Goal: Transaction & Acquisition: Register for event/course

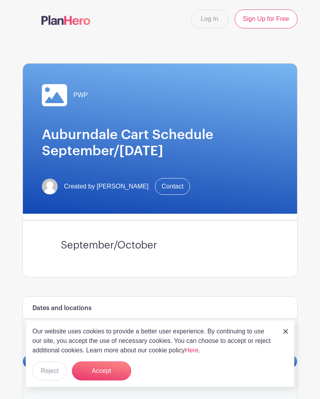
click at [111, 373] on button "Accept" at bounding box center [101, 371] width 59 height 19
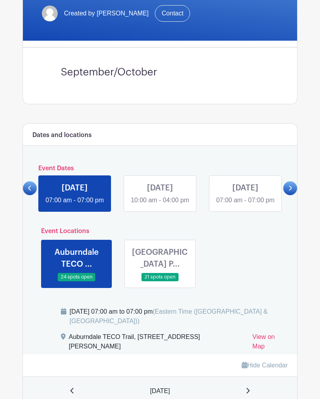
scroll to position [184, 0]
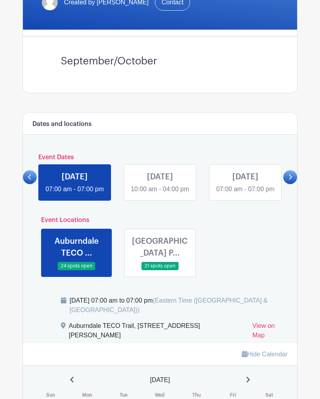
click at [294, 184] on link at bounding box center [290, 177] width 14 height 14
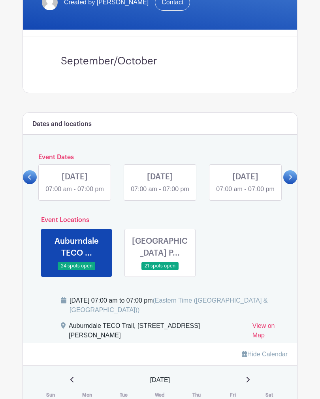
click at [292, 179] on icon at bounding box center [290, 177] width 4 height 6
click at [293, 180] on link at bounding box center [290, 177] width 14 height 14
click at [290, 180] on icon at bounding box center [290, 177] width 3 height 5
click at [296, 181] on div at bounding box center [290, 177] width 14 height 14
click at [290, 180] on icon at bounding box center [290, 177] width 3 height 5
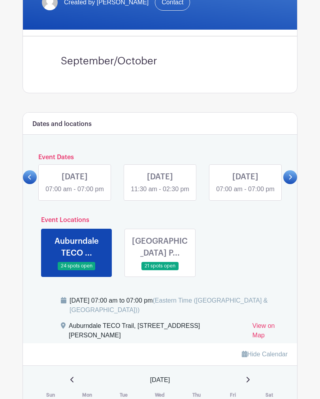
click at [291, 180] on icon at bounding box center [290, 177] width 4 height 6
click at [294, 179] on link at bounding box center [290, 177] width 14 height 14
click at [245, 194] on link at bounding box center [245, 194] width 0 height 0
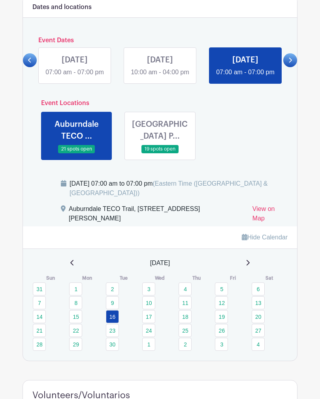
scroll to position [290, 0]
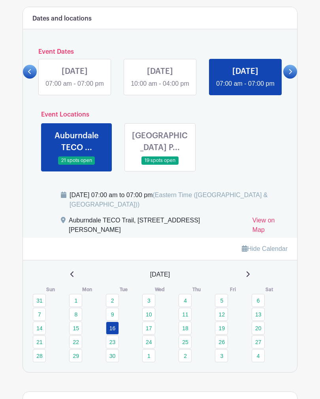
click at [160, 165] on link at bounding box center [160, 165] width 0 height 0
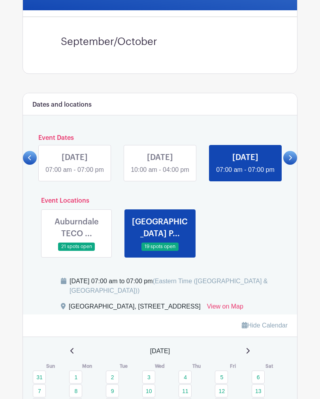
scroll to position [220, 0]
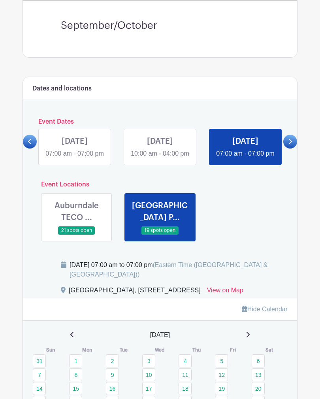
click at [293, 146] on link at bounding box center [290, 142] width 14 height 14
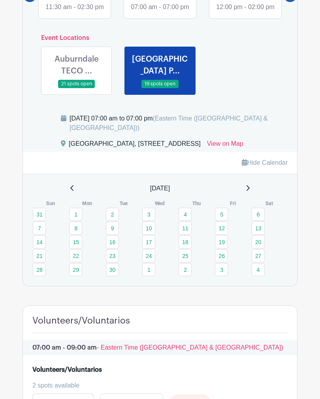
scroll to position [369, 0]
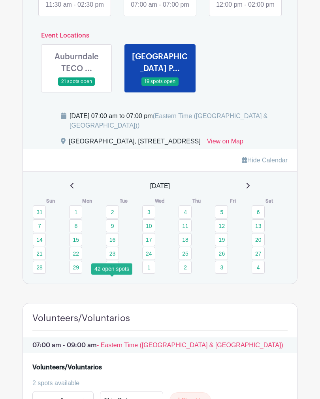
click at [112, 260] on link "23" at bounding box center [112, 253] width 13 height 13
click at [113, 260] on link "23" at bounding box center [112, 253] width 13 height 13
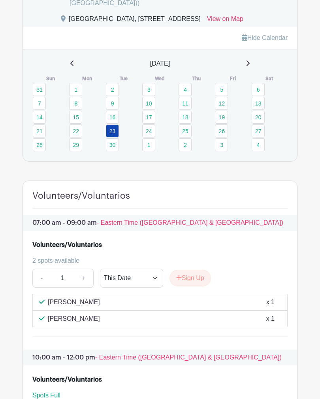
scroll to position [491, 0]
click at [111, 152] on link "30" at bounding box center [112, 145] width 13 height 13
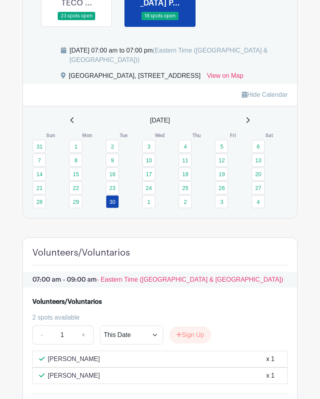
scroll to position [439, 0]
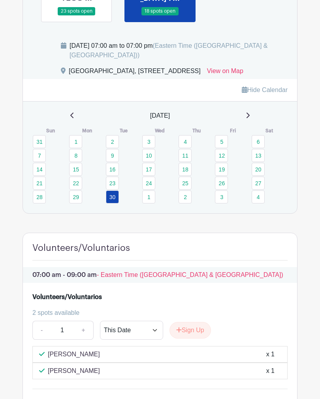
click at [250, 119] on icon at bounding box center [248, 116] width 4 height 6
click at [113, 162] on link "7" at bounding box center [112, 155] width 13 height 13
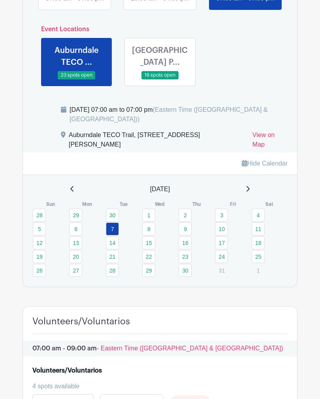
scroll to position [375, 0]
click at [160, 80] on link at bounding box center [160, 80] width 0 height 0
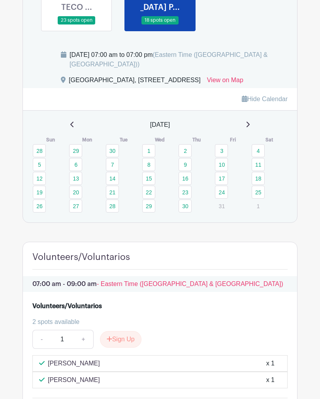
scroll to position [426, 0]
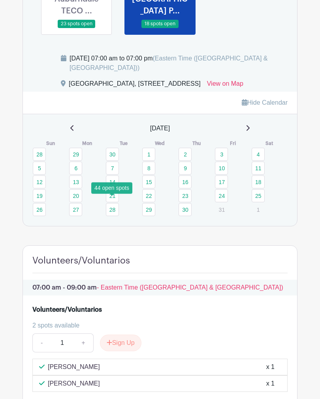
click at [115, 188] on link "14" at bounding box center [112, 181] width 13 height 13
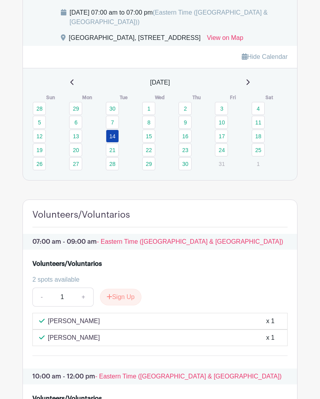
scroll to position [472, 0]
click at [116, 156] on link "21" at bounding box center [112, 149] width 13 height 13
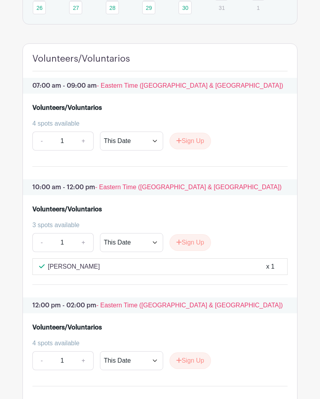
scroll to position [641, 0]
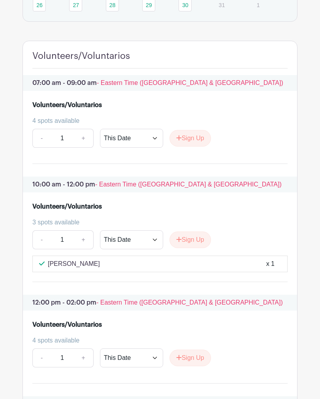
click at [191, 248] on button "Sign Up" at bounding box center [190, 240] width 41 height 17
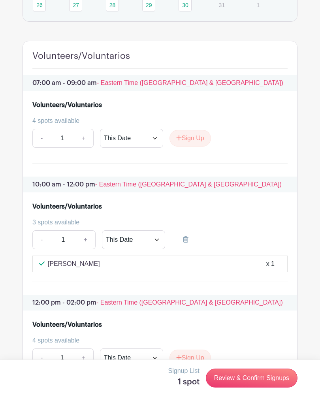
click at [86, 249] on link "+" at bounding box center [86, 239] width 20 height 19
type input "2"
click at [252, 386] on link "Review & Confirm Signups" at bounding box center [252, 378] width 92 height 19
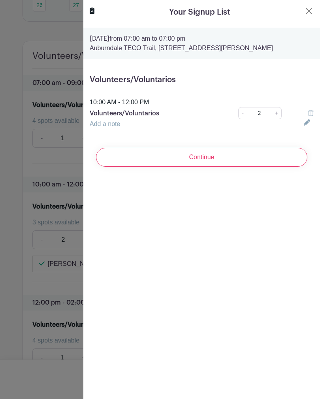
click at [204, 156] on input "Continue" at bounding box center [201, 157] width 211 height 19
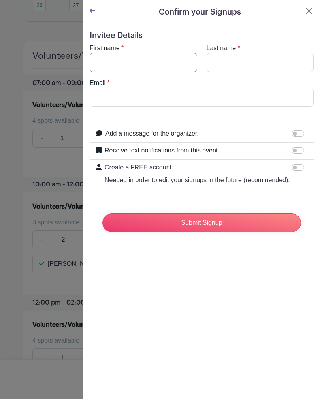
click at [109, 60] on input "First name" at bounding box center [143, 62] width 107 height 19
type input "R"
type input "Rona"
type input "H"
type input "[PERSON_NAME]"
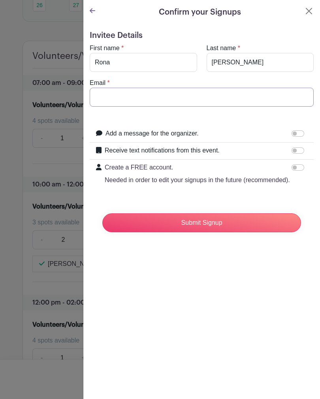
type input "[EMAIL_ADDRESS][PERSON_NAME][DOMAIN_NAME]"
click at [209, 222] on input "Submit Signup" at bounding box center [201, 222] width 199 height 19
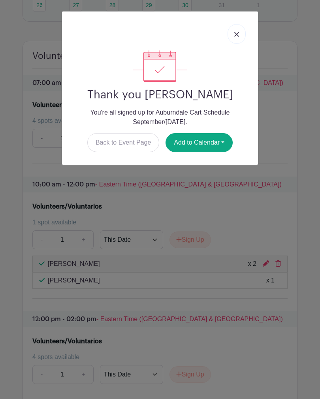
click at [207, 143] on button "Add to Calendar" at bounding box center [199, 142] width 67 height 19
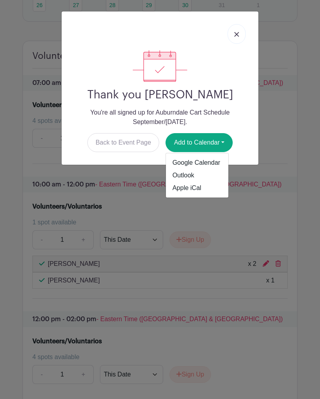
click at [212, 164] on link "Google Calendar" at bounding box center [197, 162] width 62 height 13
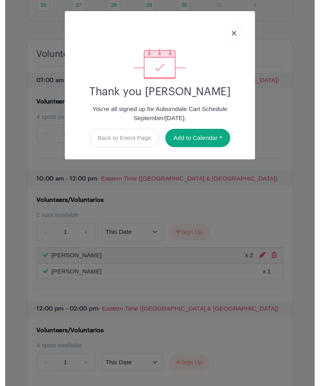
scroll to position [640, 0]
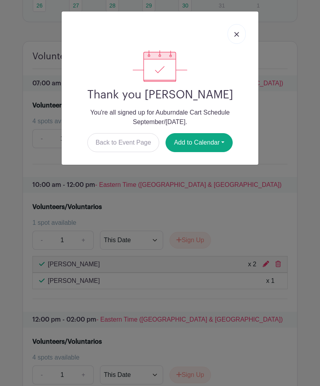
click at [130, 145] on link "Back to Event Page" at bounding box center [123, 142] width 72 height 19
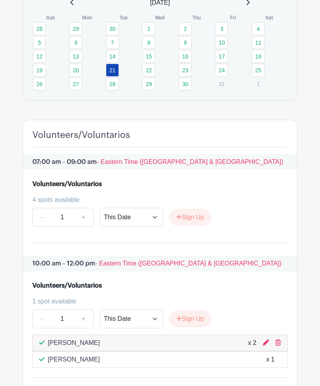
scroll to position [558, 0]
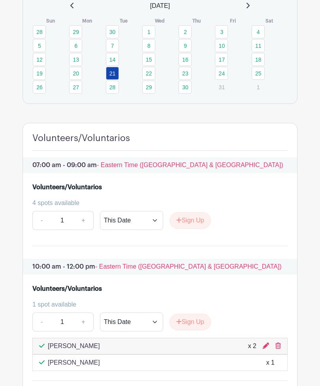
click at [111, 94] on link "28" at bounding box center [112, 87] width 13 height 13
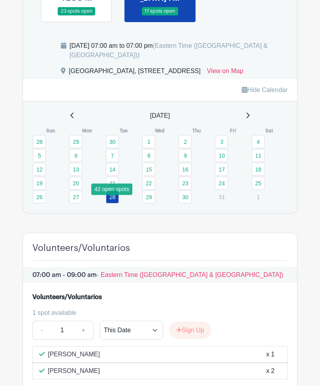
scroll to position [439, 0]
click at [113, 190] on link "21" at bounding box center [112, 183] width 13 height 13
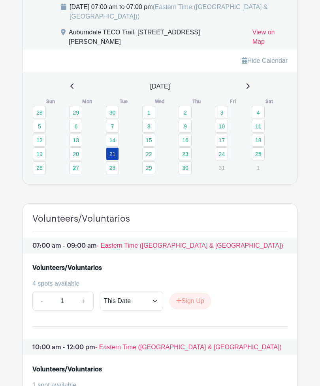
scroll to position [478, 0]
click at [113, 147] on link "14" at bounding box center [112, 140] width 13 height 13
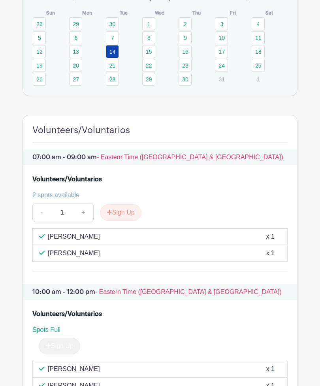
scroll to position [554, 0]
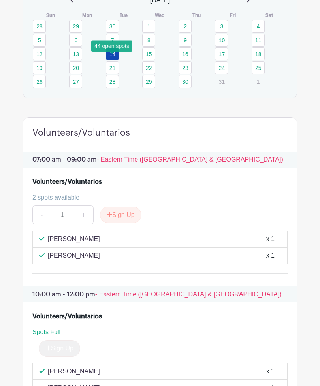
click at [115, 47] on link "7" at bounding box center [112, 40] width 13 height 13
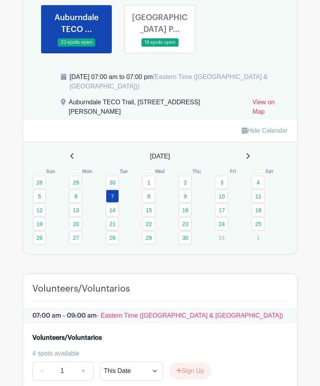
scroll to position [407, 0]
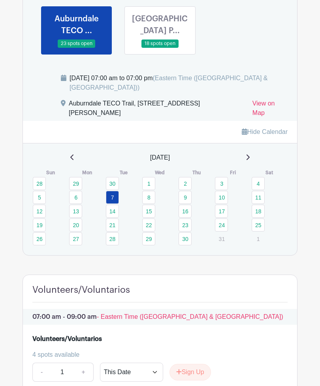
click at [160, 48] on link at bounding box center [160, 48] width 0 height 0
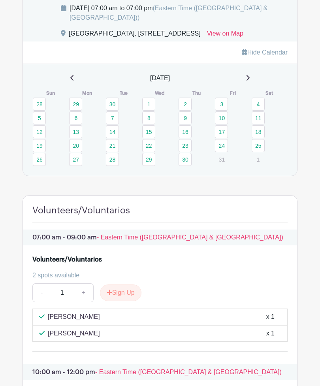
scroll to position [477, 0]
click at [109, 111] on link "30" at bounding box center [112, 104] width 13 height 13
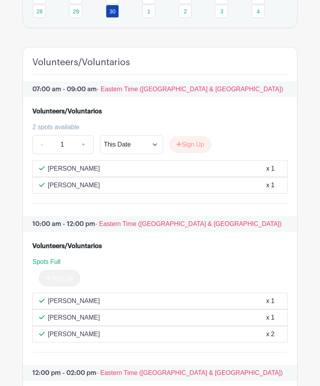
scroll to position [625, 0]
